Goal: Task Accomplishment & Management: Manage account settings

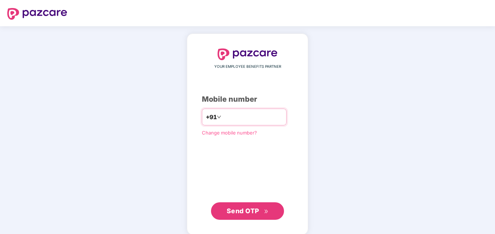
type input "**********"
click at [247, 209] on span "Send OTP" at bounding box center [243, 211] width 32 height 8
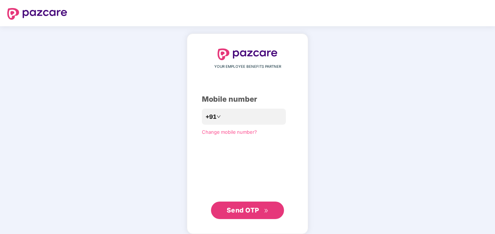
click at [377, 117] on div "**********" at bounding box center [247, 133] width 495 height 215
click at [252, 211] on span "Send OTP" at bounding box center [243, 211] width 32 height 8
